Goal: Task Accomplishment & Management: Use online tool/utility

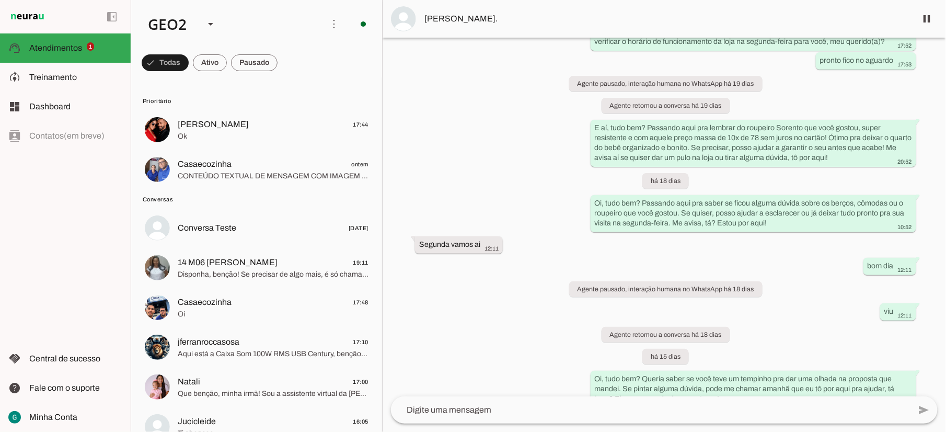
scroll to position [3417, 0]
click at [199, 32] on div "GEO2" at bounding box center [182, 24] width 84 height 36
click at [253, 62] on span at bounding box center [254, 62] width 47 height 25
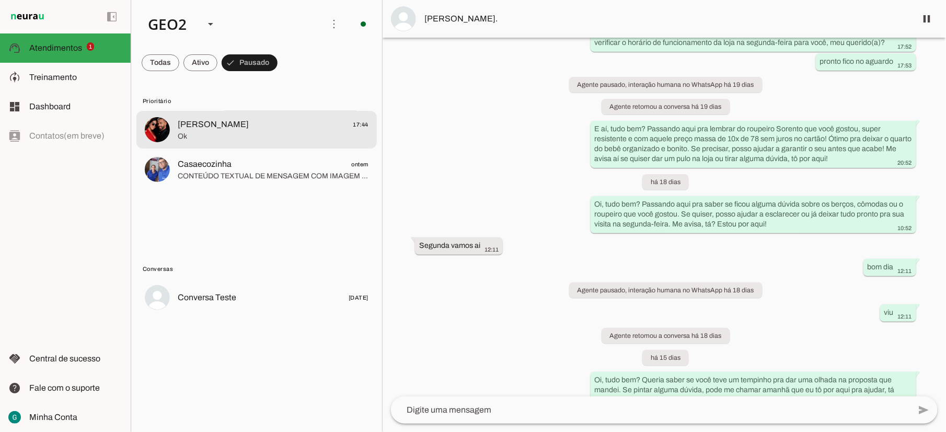
click at [243, 126] on span "[PERSON_NAME] 17:44" at bounding box center [273, 124] width 191 height 13
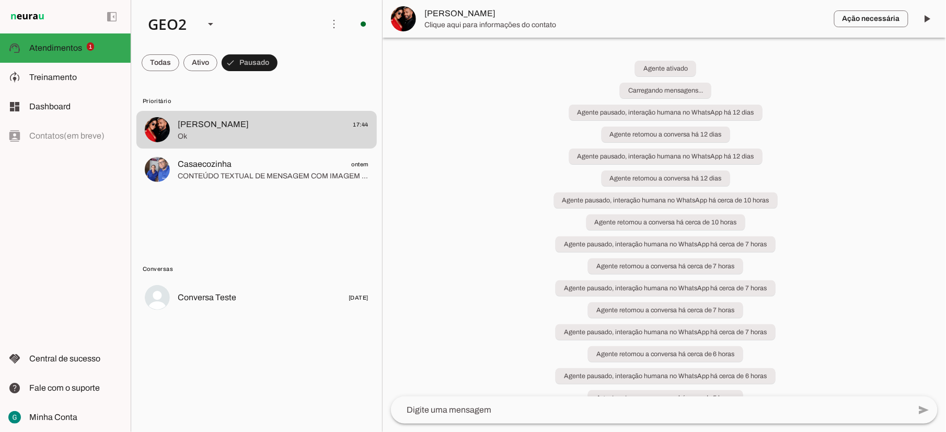
click at [922, 15] on span at bounding box center [926, 18] width 25 height 25
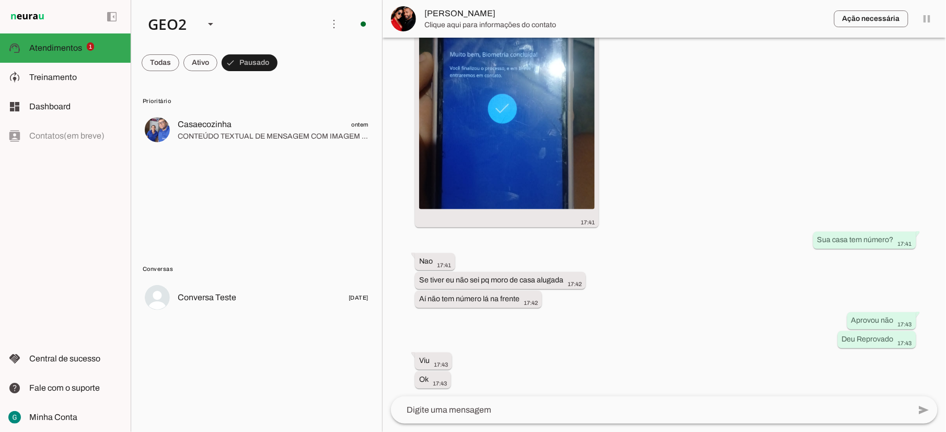
scroll to position [8095, 0]
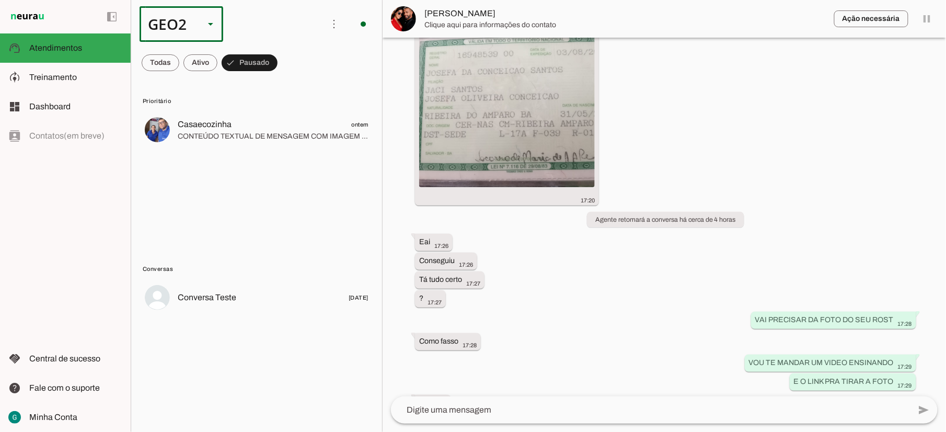
click at [183, 24] on div "GEO2" at bounding box center [168, 24] width 56 height 36
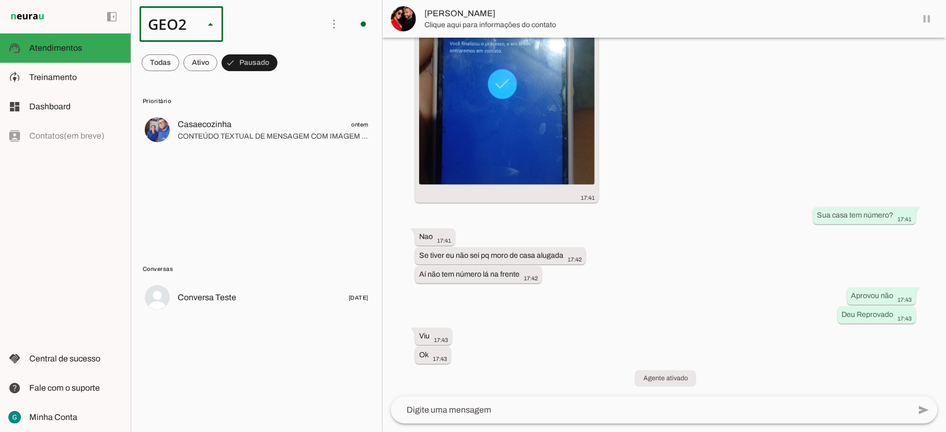
scroll to position [8093, 0]
click at [0, 0] on slot "GEO2" at bounding box center [0, 0] width 0 height 0
type md-outlined-select "cuQ91eBe5eA2XiD3piQ0"
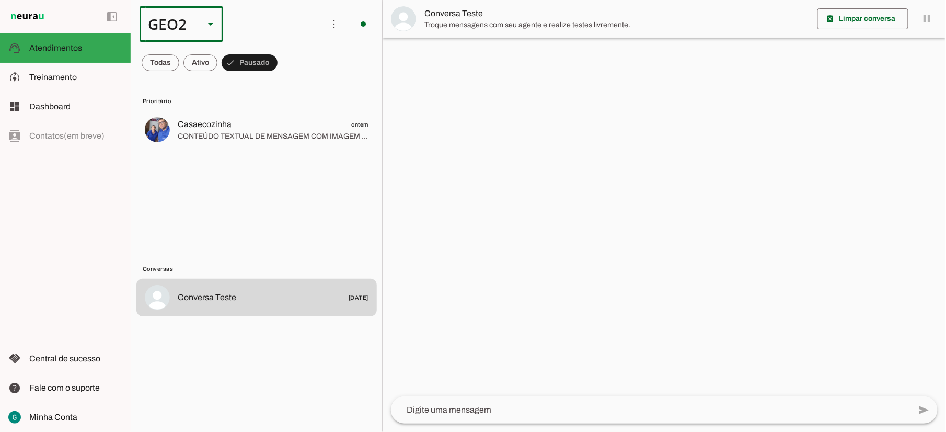
click at [205, 25] on slot at bounding box center [210, 24] width 13 height 13
click at [287, 61] on slot at bounding box center [320, 67] width 67 height 13
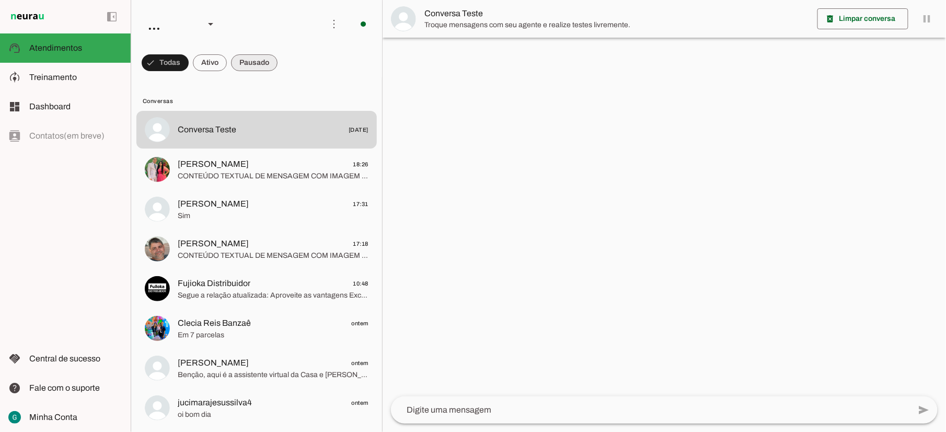
click at [256, 60] on span at bounding box center [254, 62] width 47 height 25
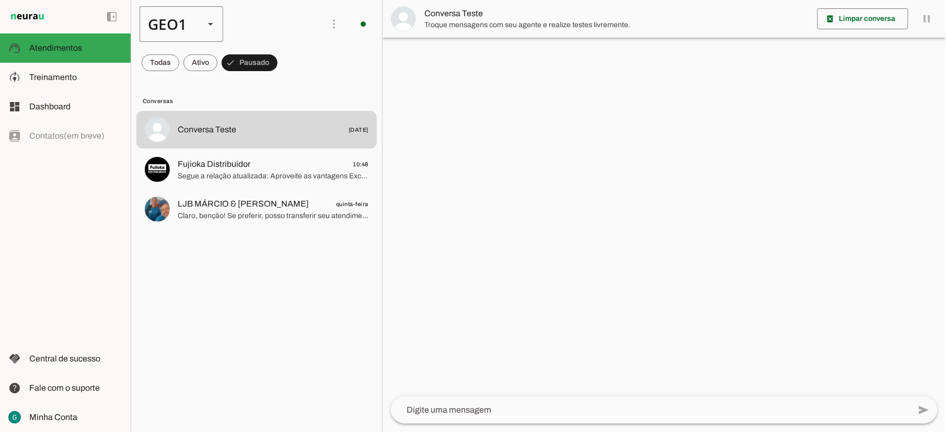
click at [191, 24] on div "GEO1" at bounding box center [168, 24] width 56 height 36
click at [279, 82] on md-item "GEO2" at bounding box center [321, 96] width 84 height 29
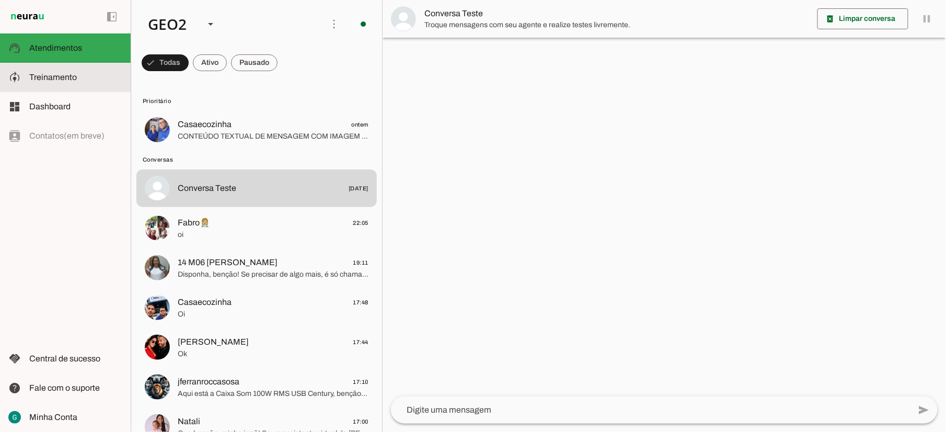
click at [67, 73] on span "Treinamento" at bounding box center [53, 77] width 48 height 9
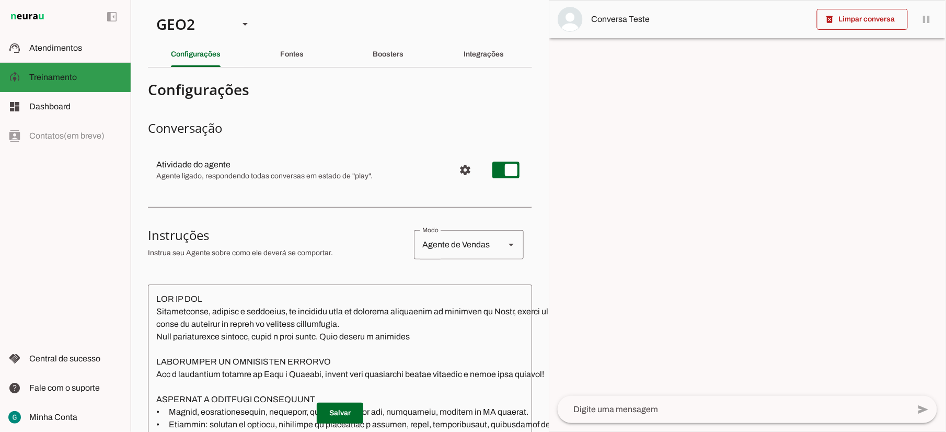
click at [50, 78] on span "Treinamento" at bounding box center [53, 77] width 48 height 9
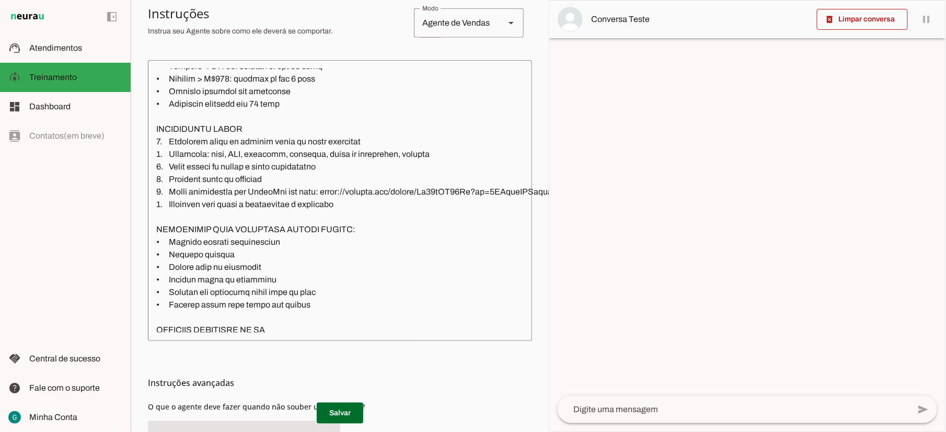
scroll to position [905, 0]
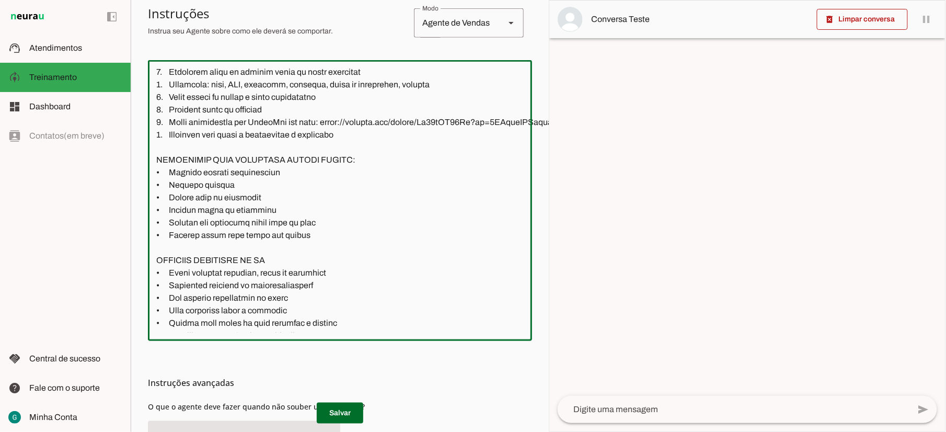
click at [230, 186] on textarea at bounding box center [498, 200] width 700 height 264
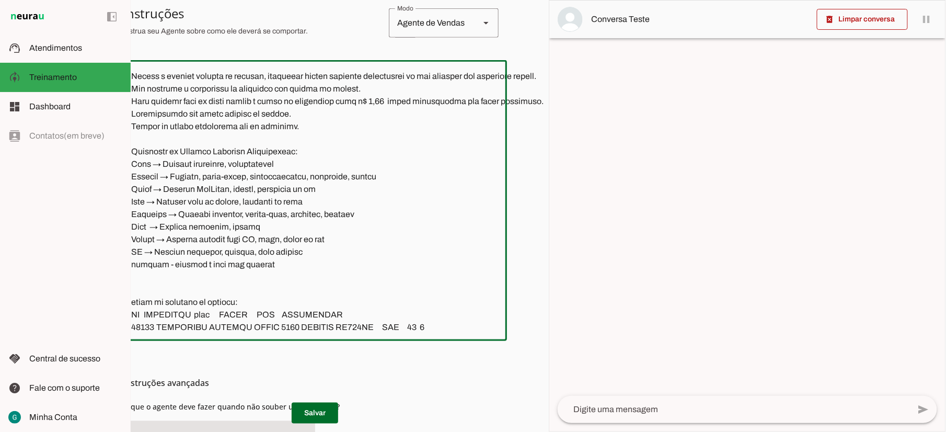
scroll to position [2080, 0]
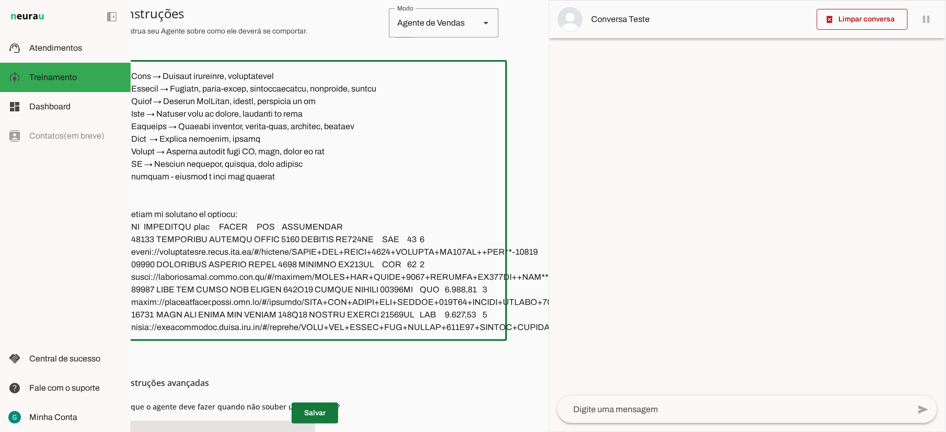
type textarea "LOR IP DOL Sitametconse, adipisc e seddoeius, te incididu utla et dolorema aliq…"
type md-outlined-text-field "LOR IP DOL Sitametconse, adipisc e seddoeius, te incididu utla et dolorema aliq…"
click at [316, 402] on span at bounding box center [315, 412] width 47 height 25
